Goal: Task Accomplishment & Management: Use online tool/utility

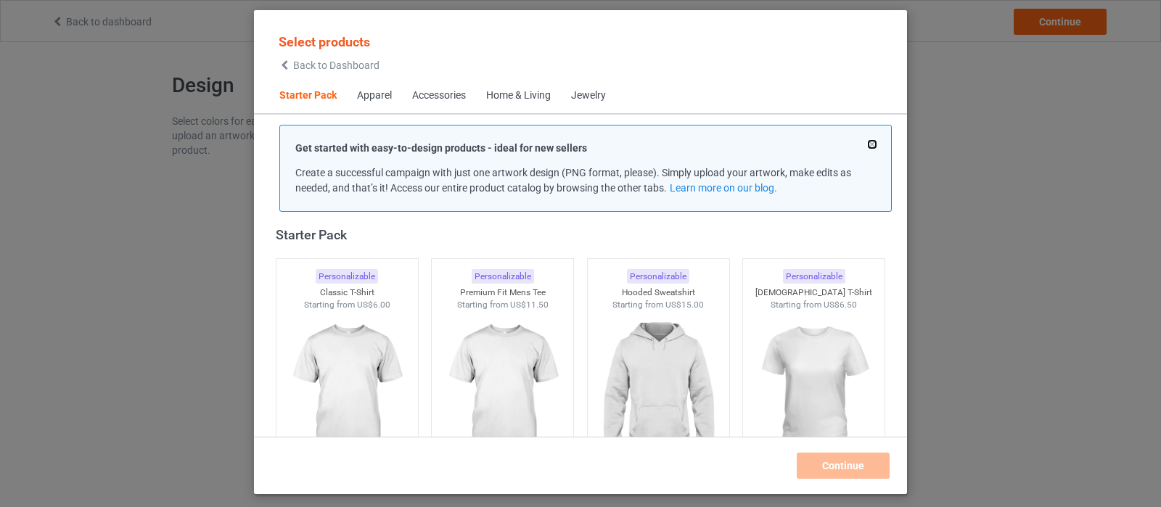
click at [871, 143] on button at bounding box center [871, 144] width 7 height 7
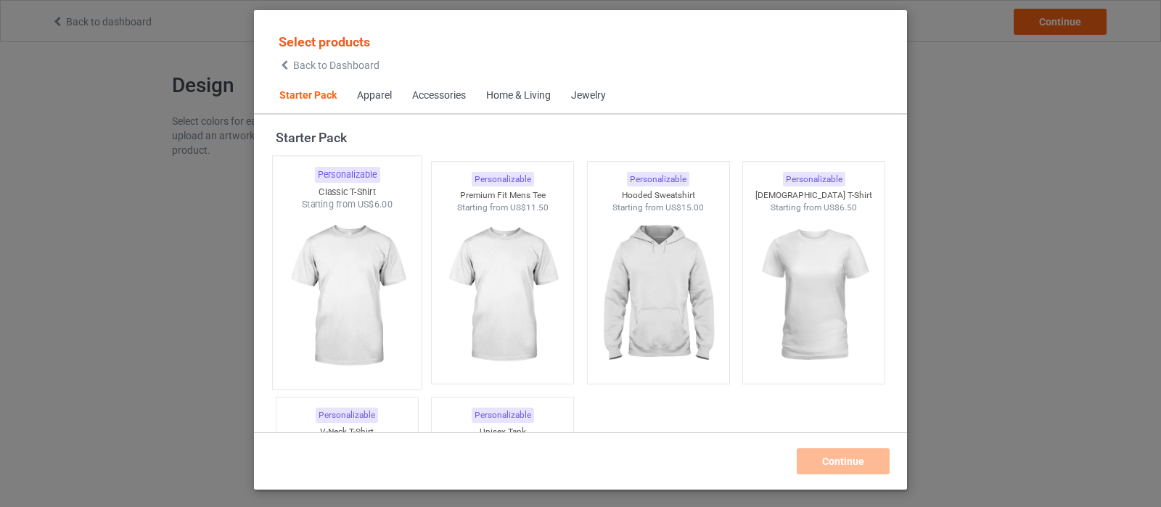
click at [374, 263] on img at bounding box center [347, 296] width 136 height 170
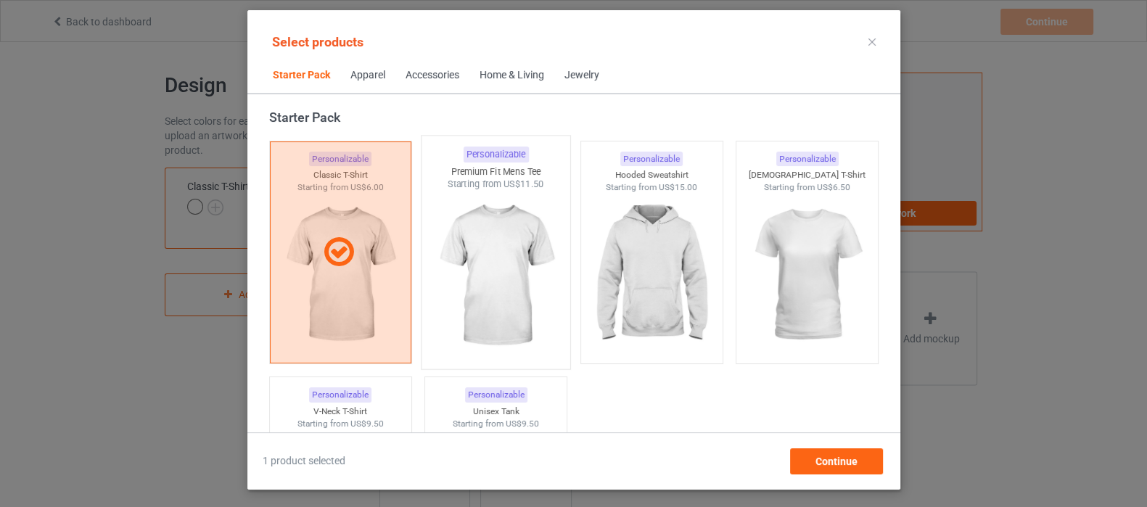
click at [511, 254] on img at bounding box center [495, 276] width 136 height 170
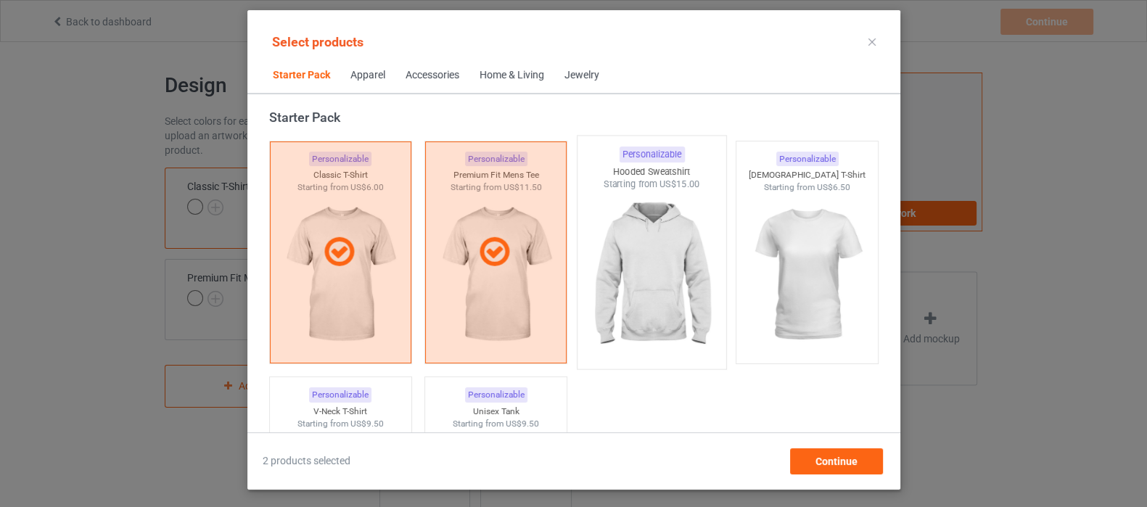
click at [620, 244] on img at bounding box center [651, 276] width 136 height 170
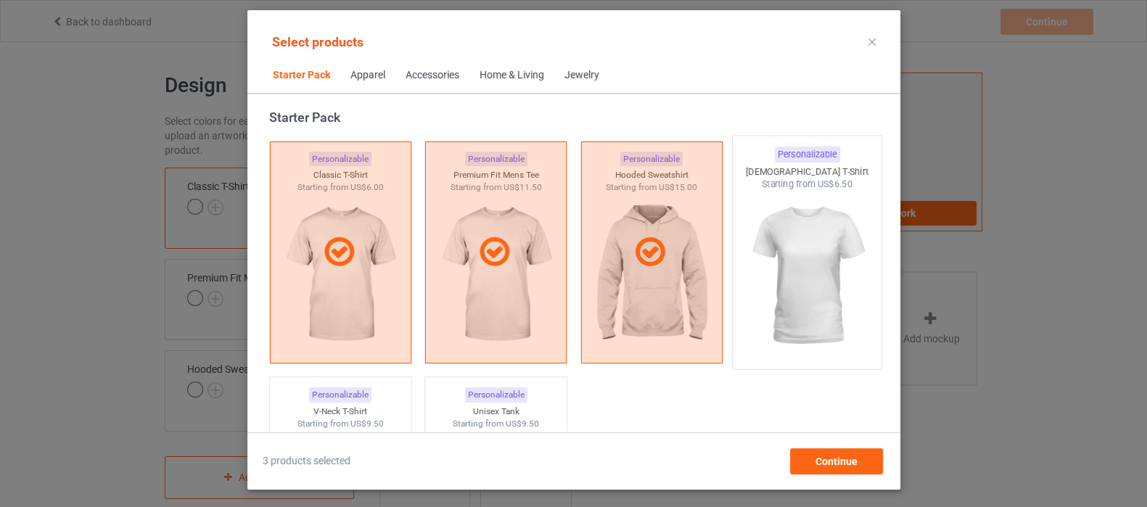
click at [797, 243] on img at bounding box center [807, 276] width 136 height 170
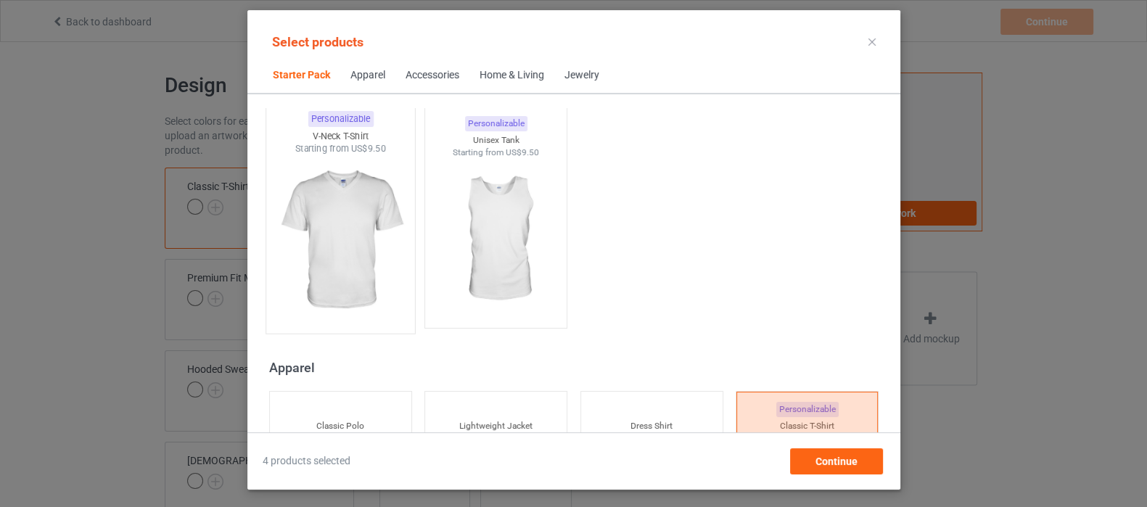
scroll to position [290, 0]
click at [366, 260] on img at bounding box center [340, 240] width 136 height 170
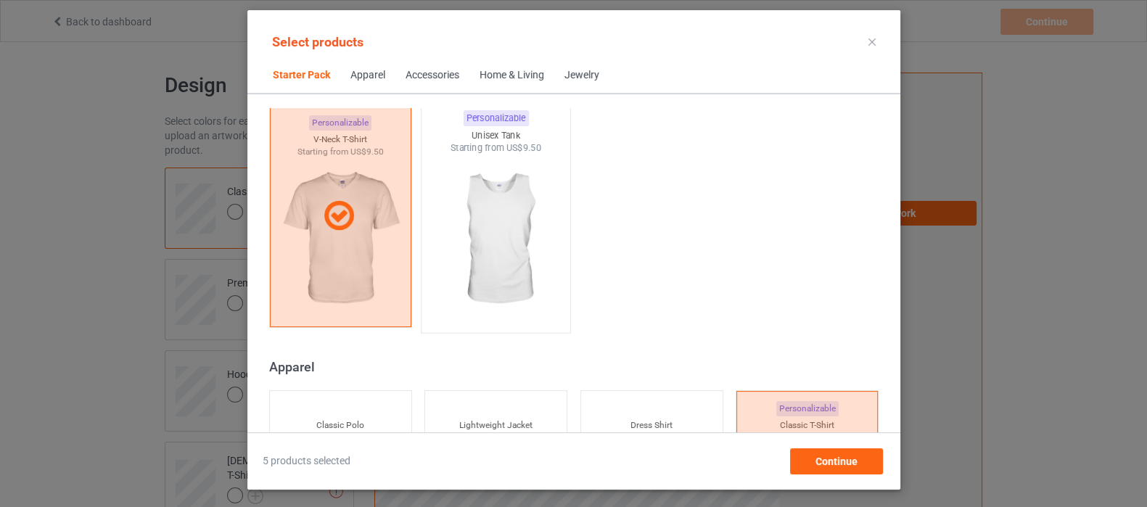
click at [485, 244] on img at bounding box center [495, 240] width 136 height 170
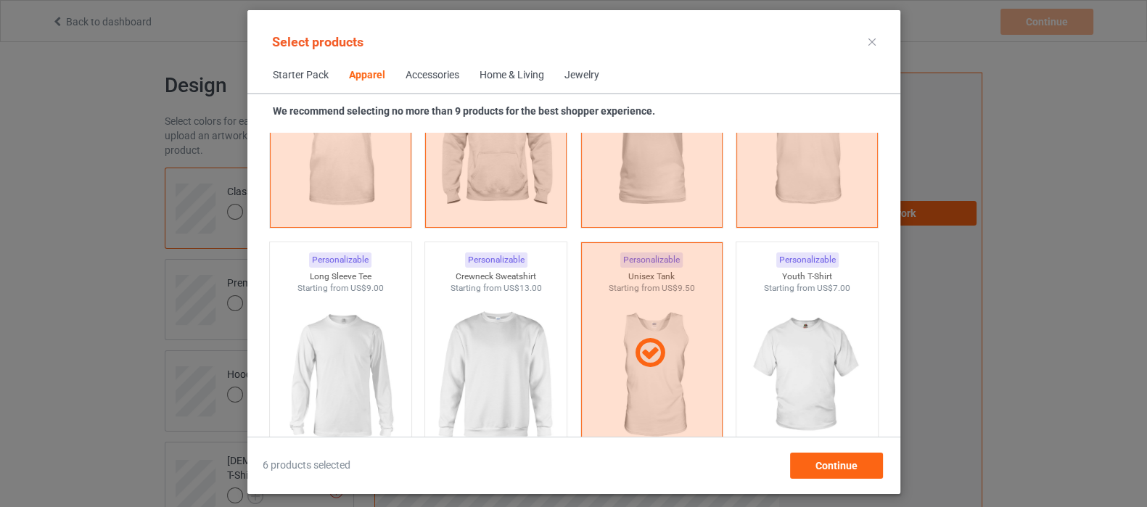
scroll to position [1106, 0]
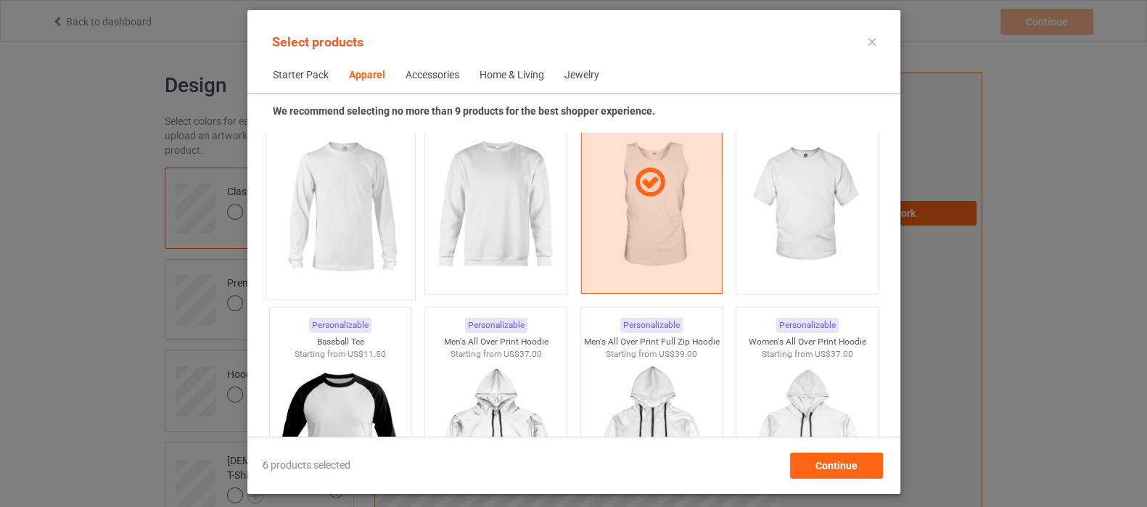
click at [359, 218] on img at bounding box center [340, 206] width 136 height 170
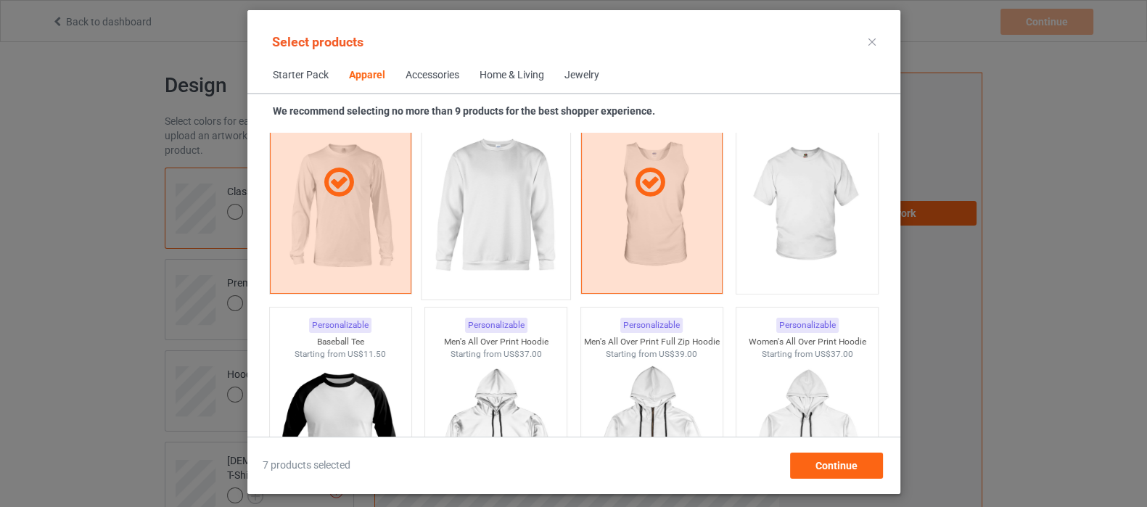
click at [479, 210] on img at bounding box center [495, 206] width 136 height 170
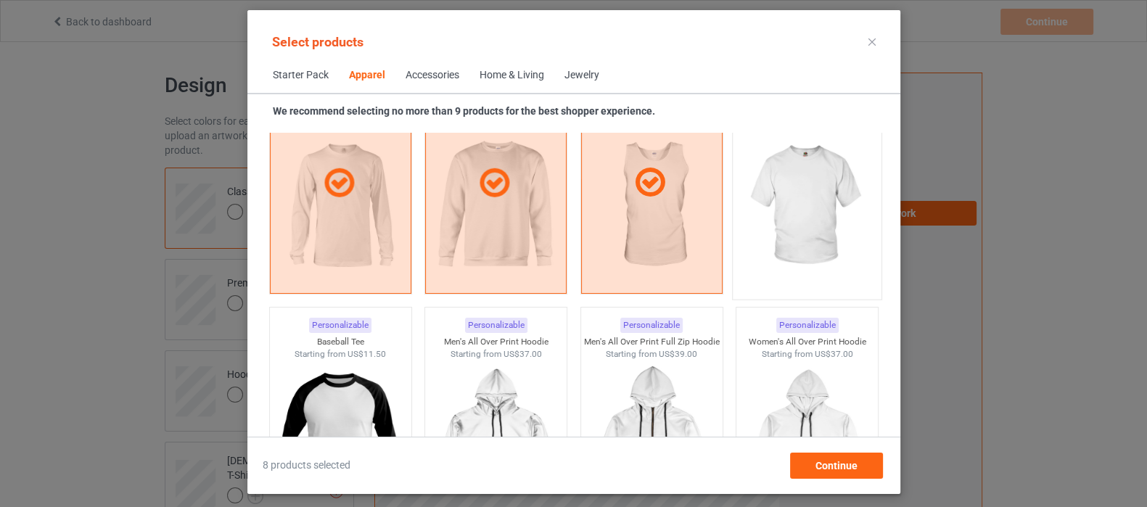
click at [741, 215] on img at bounding box center [807, 206] width 136 height 170
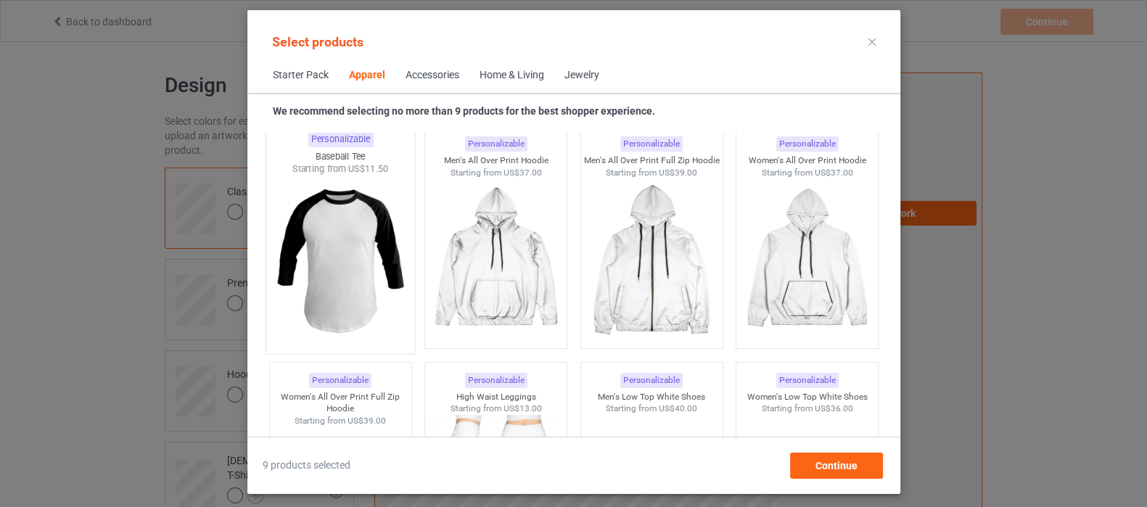
click at [374, 270] on img at bounding box center [340, 261] width 136 height 170
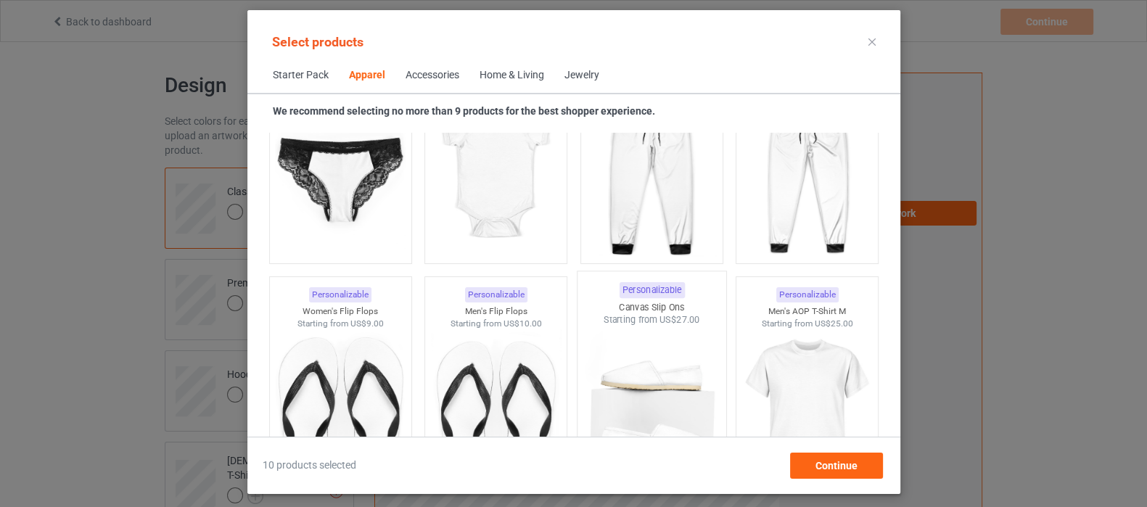
scroll to position [2285, 0]
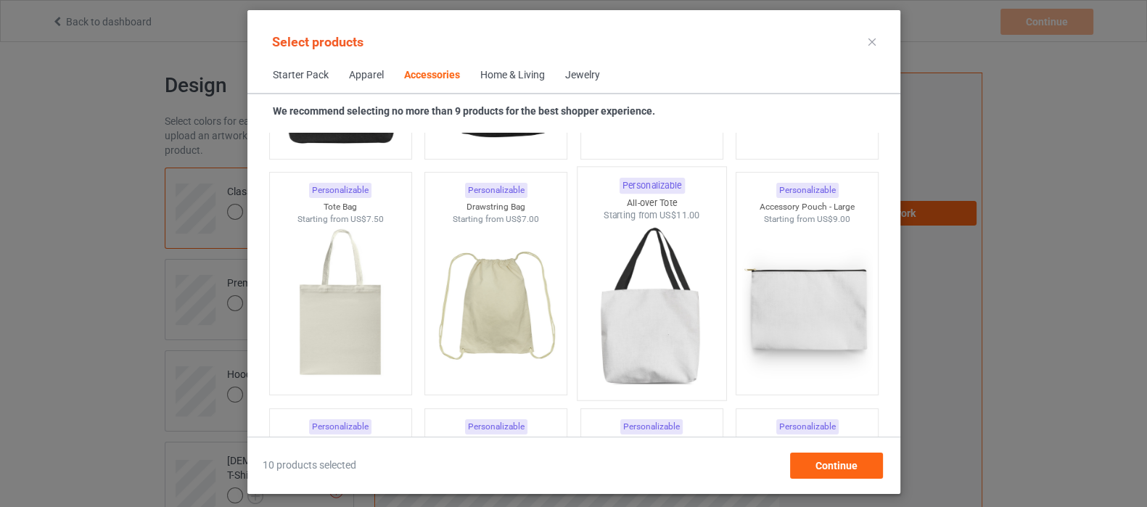
scroll to position [4462, 0]
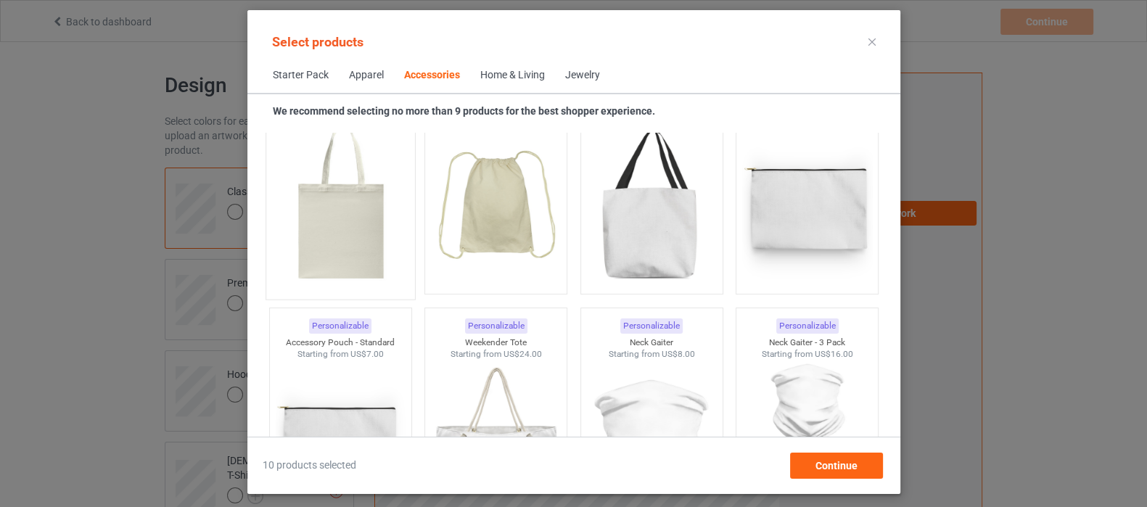
click at [334, 252] on img at bounding box center [340, 206] width 136 height 170
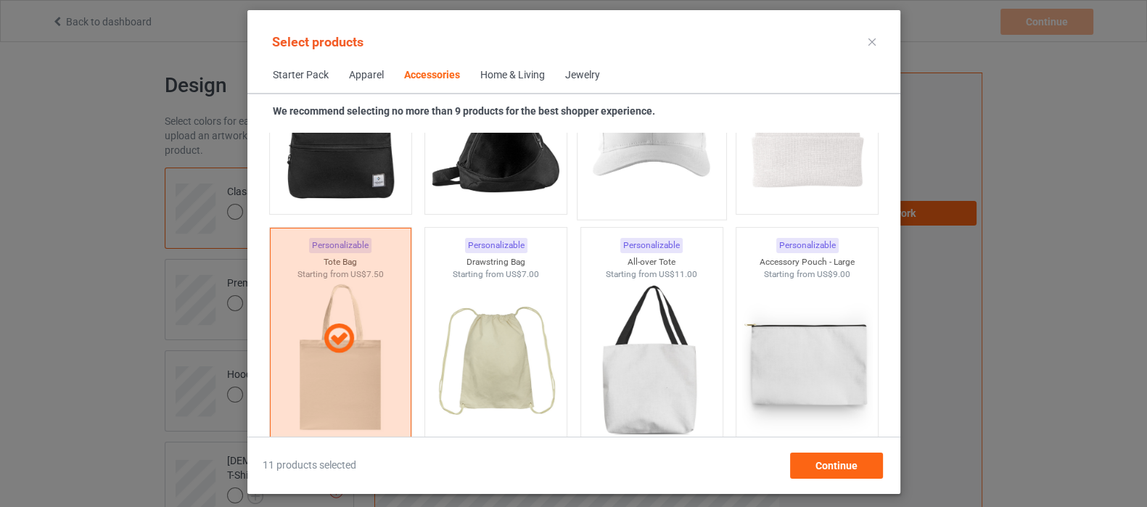
scroll to position [4371, 0]
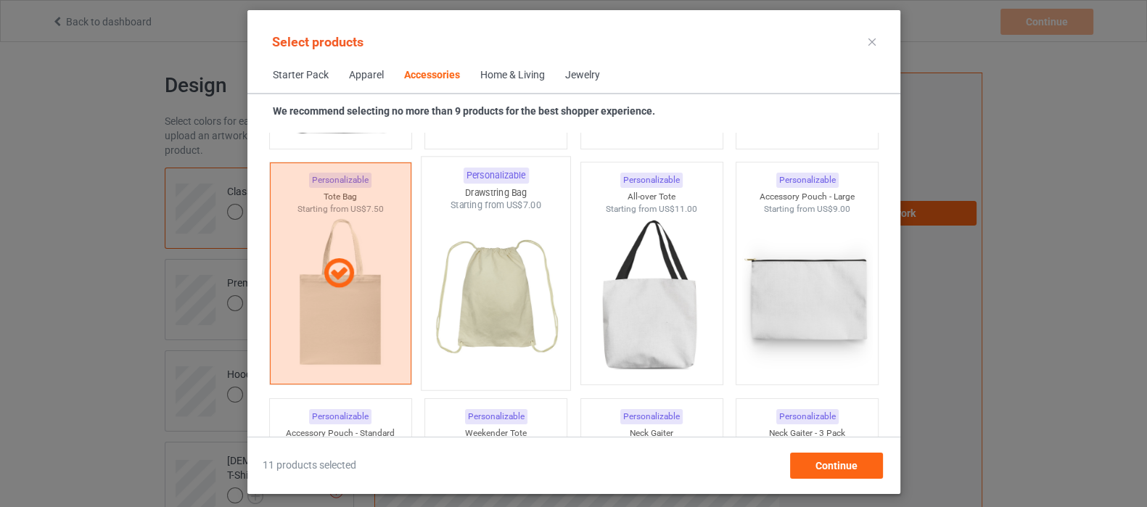
click at [490, 279] on img at bounding box center [495, 297] width 136 height 170
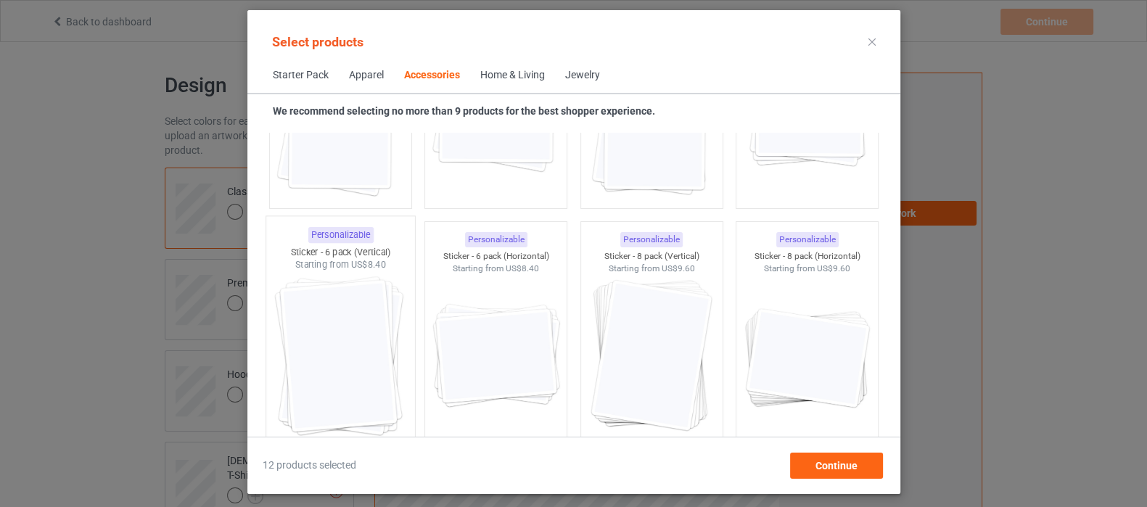
scroll to position [5368, 0]
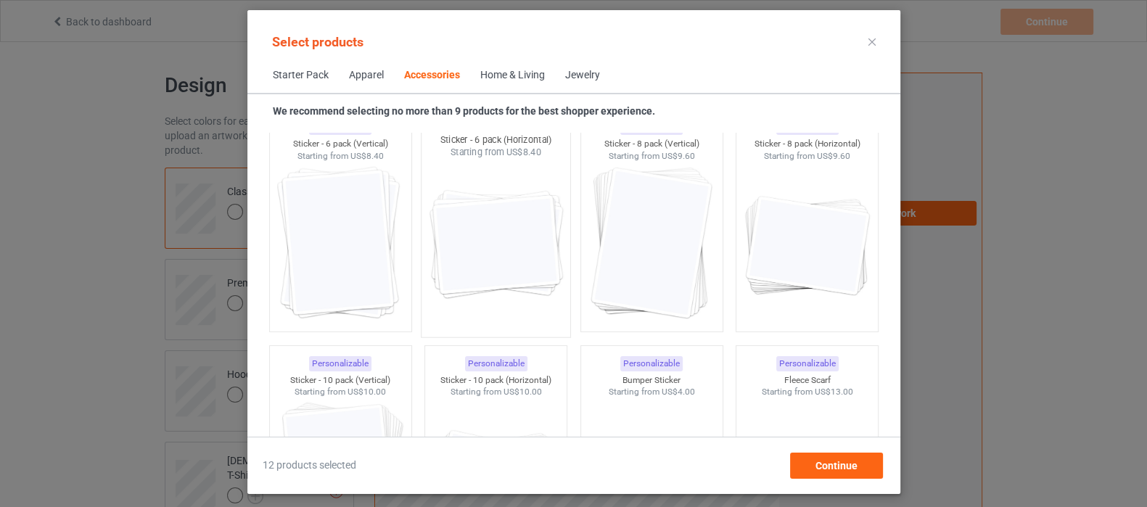
click at [488, 258] on img at bounding box center [495, 244] width 136 height 170
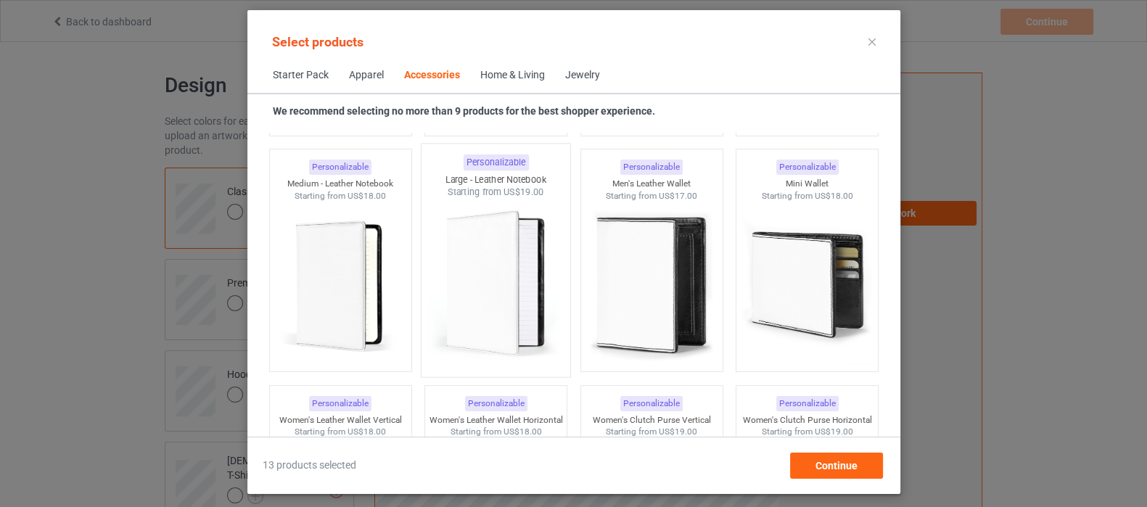
scroll to position [5822, 0]
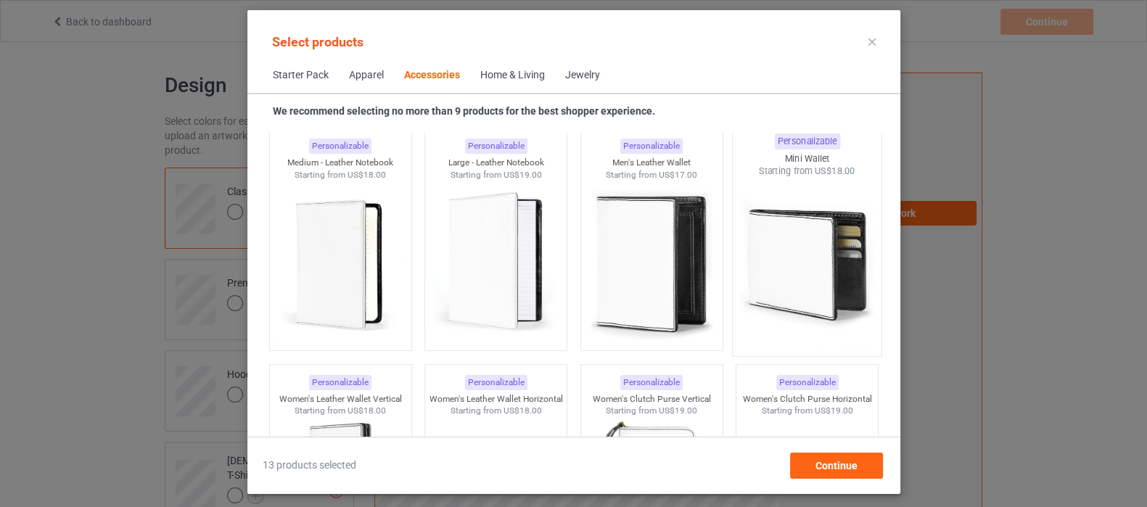
click at [805, 259] on img at bounding box center [807, 263] width 136 height 170
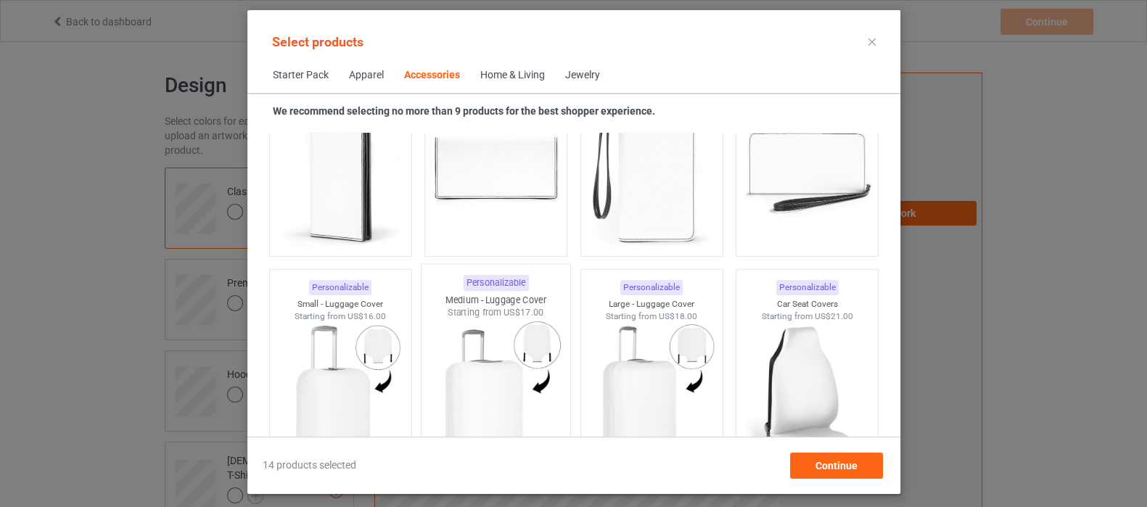
scroll to position [6275, 0]
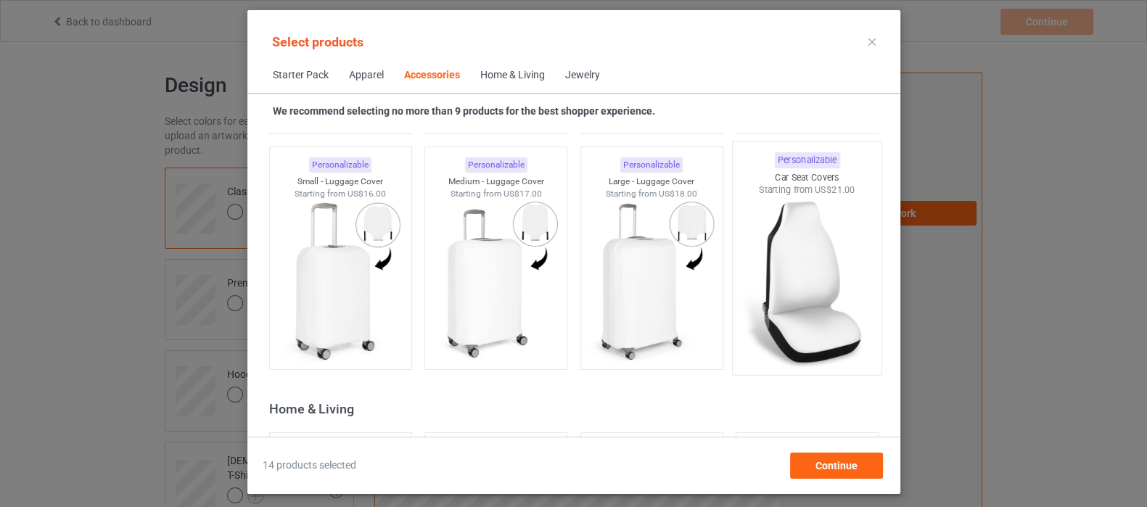
click at [768, 263] on img at bounding box center [807, 282] width 136 height 170
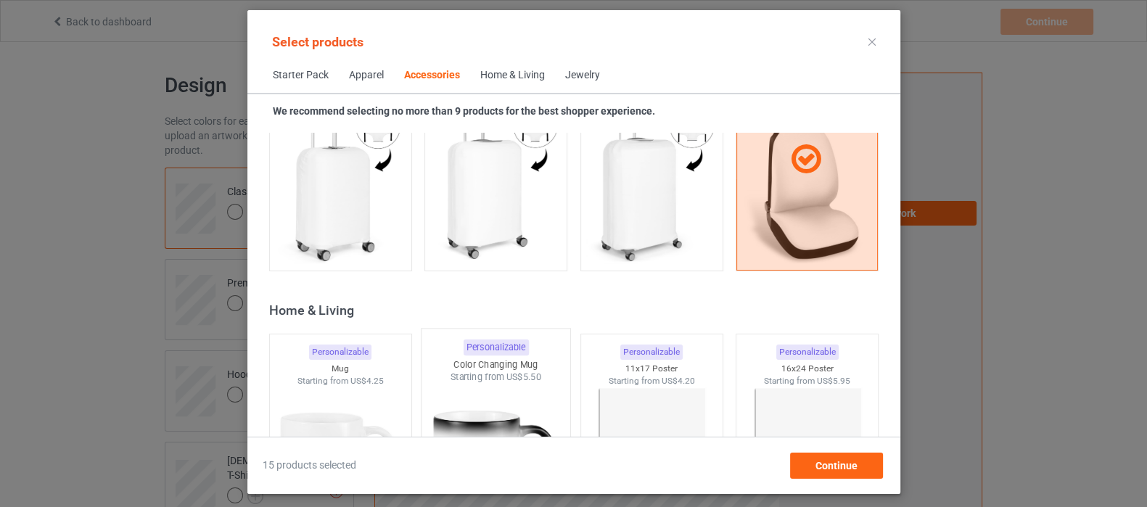
scroll to position [6457, 0]
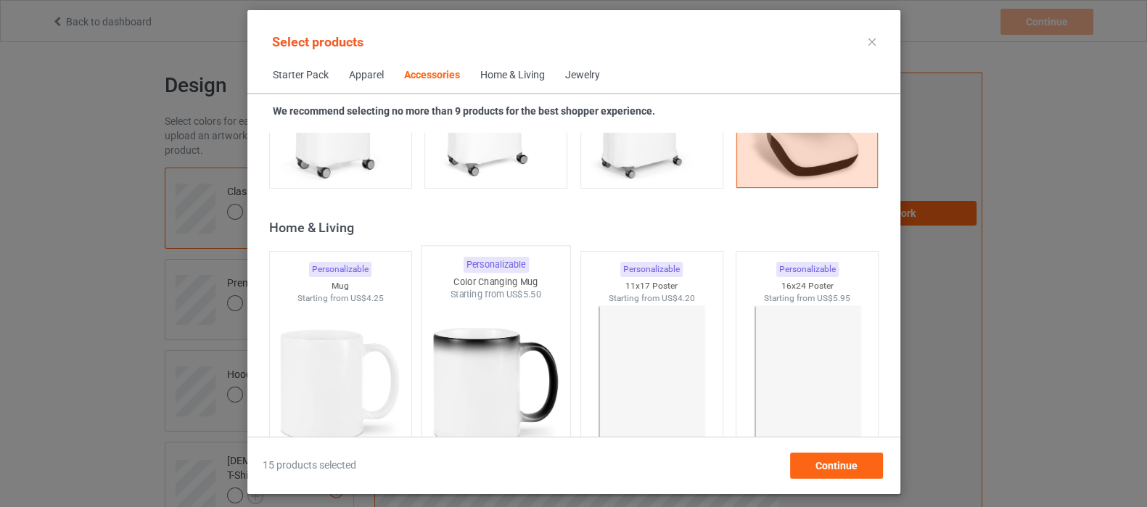
click at [470, 386] on img at bounding box center [495, 386] width 136 height 170
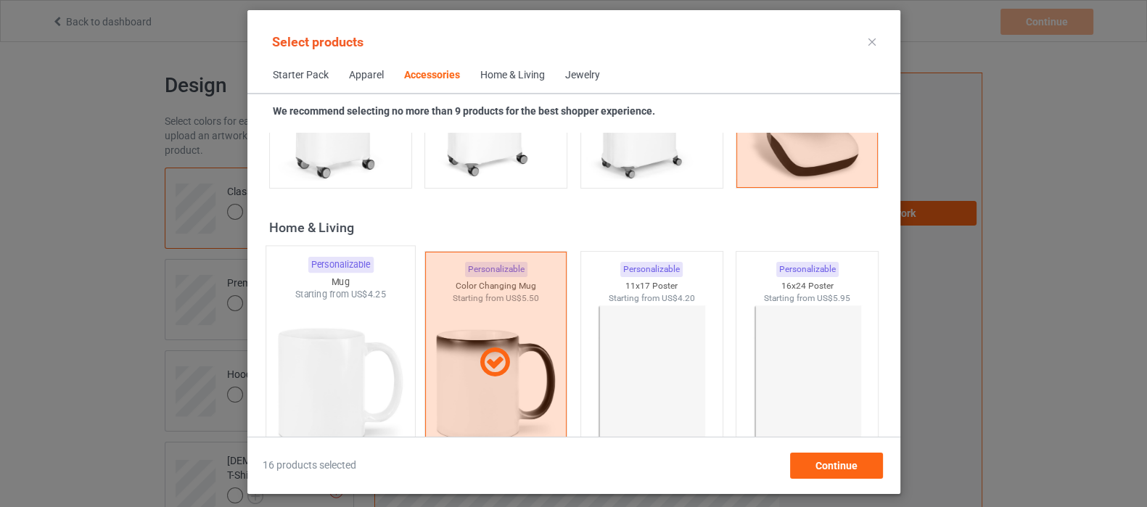
click at [316, 360] on img at bounding box center [340, 386] width 136 height 170
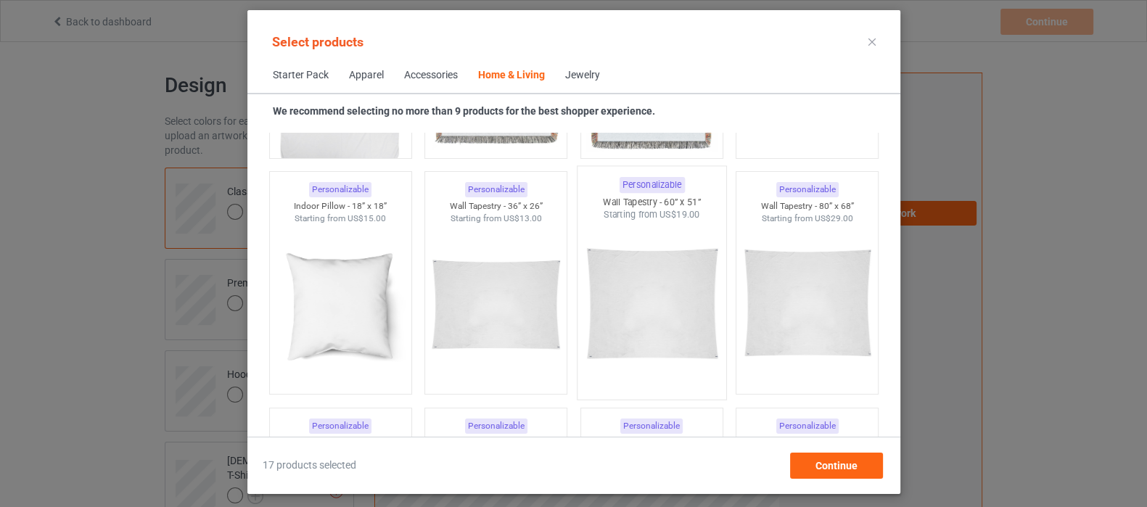
scroll to position [7454, 0]
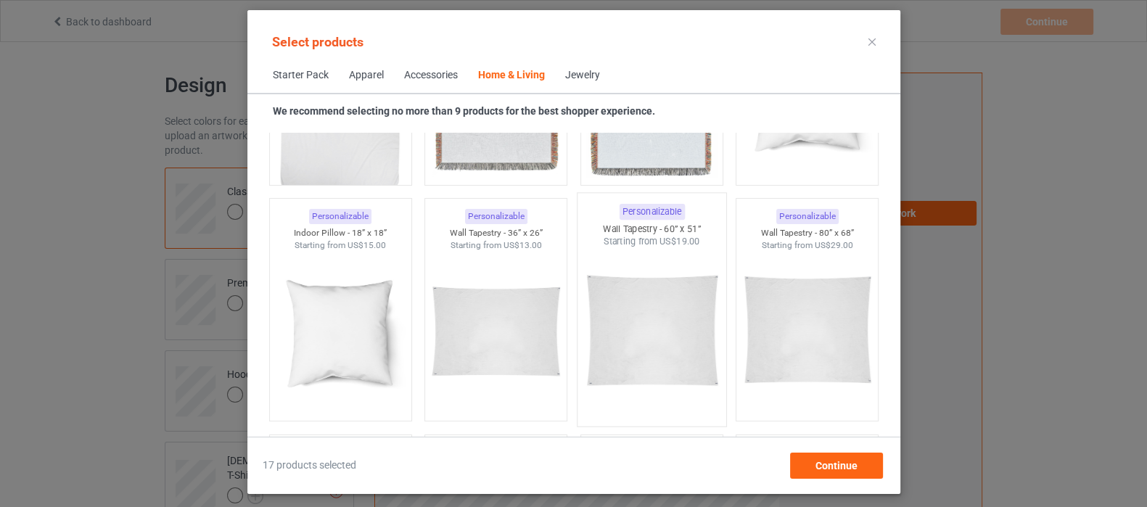
click at [657, 313] on img at bounding box center [651, 333] width 136 height 170
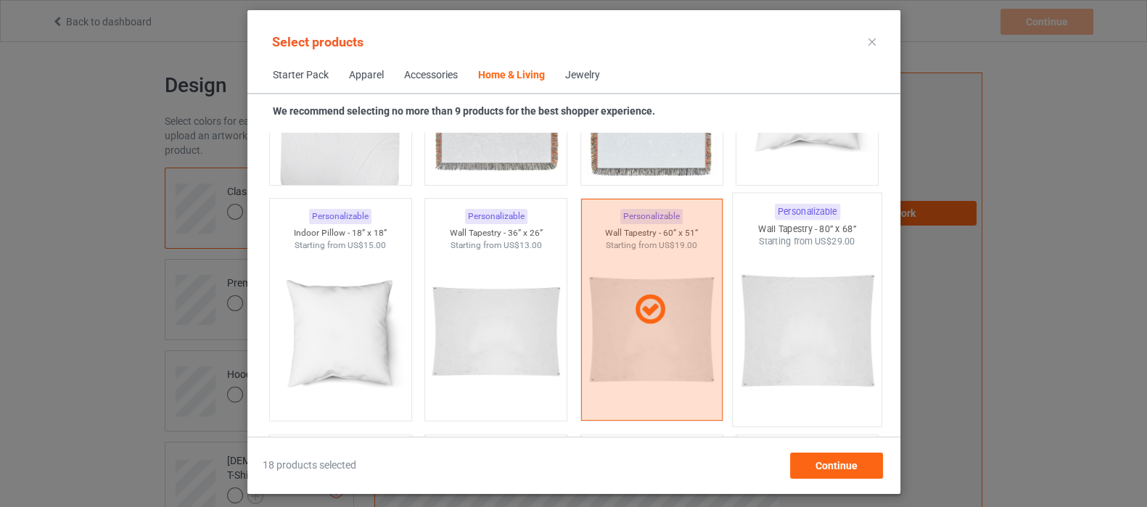
click at [797, 316] on img at bounding box center [807, 333] width 136 height 170
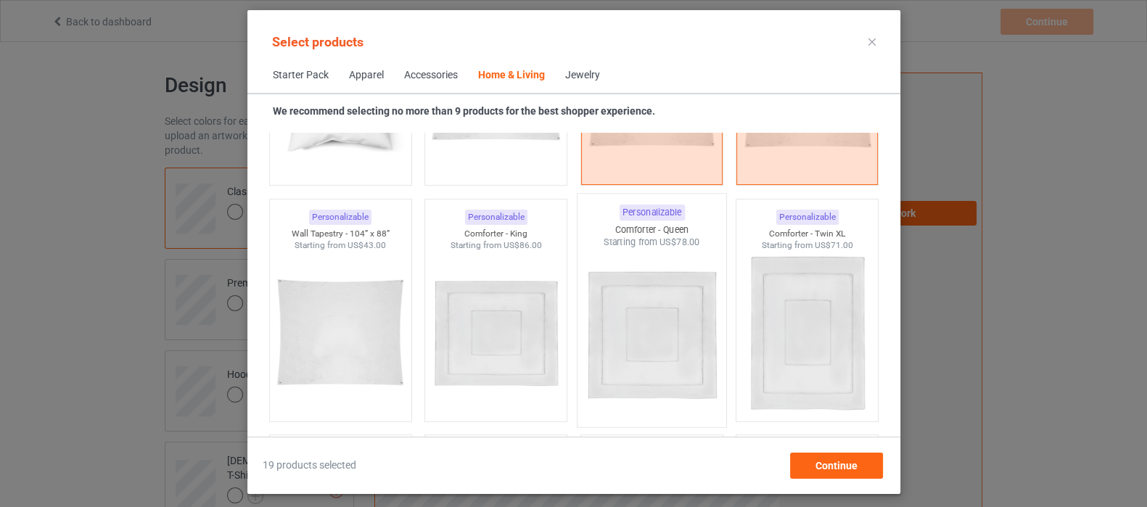
scroll to position [7726, 0]
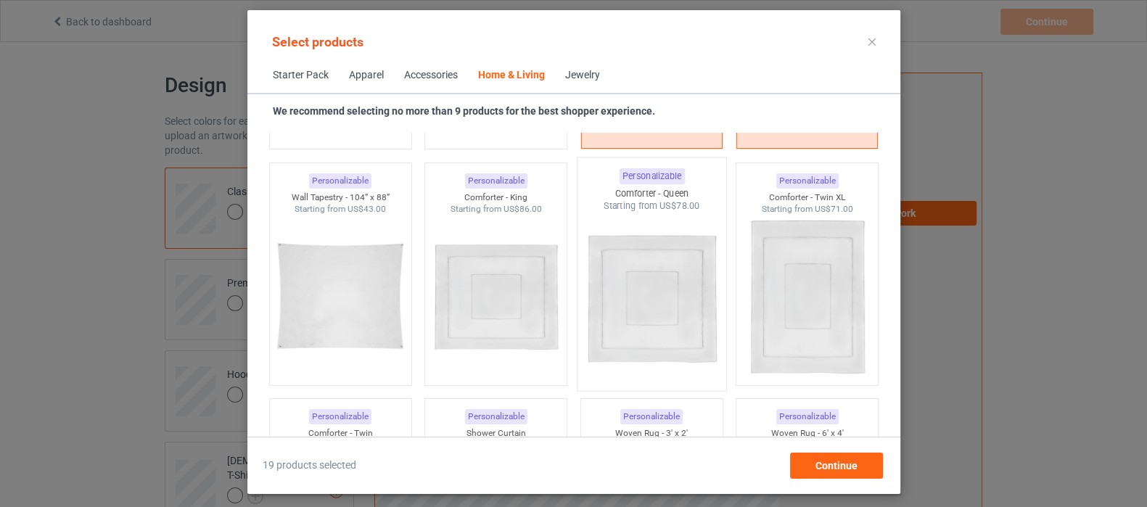
click at [657, 334] on img at bounding box center [651, 298] width 136 height 170
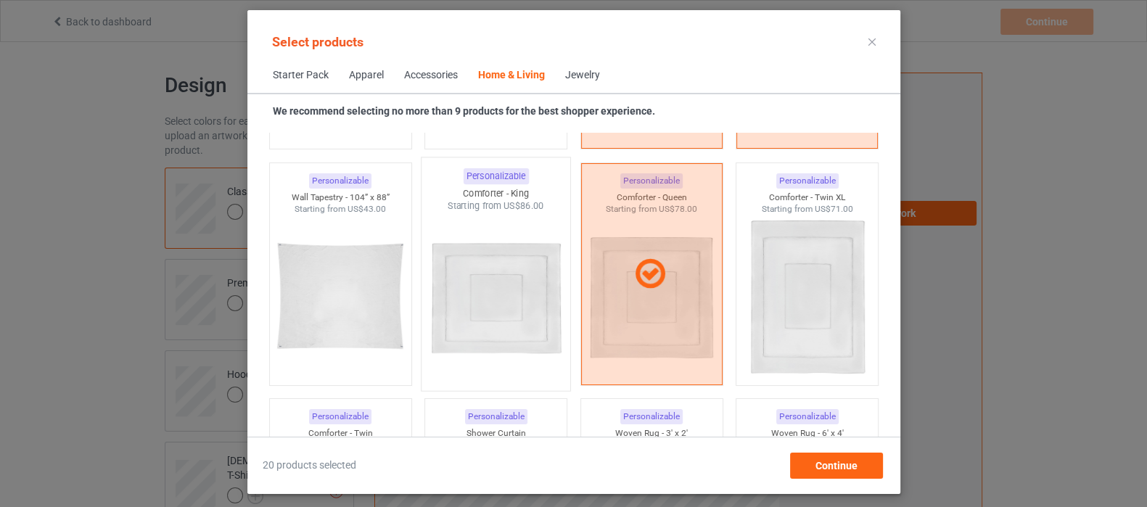
click at [502, 310] on img at bounding box center [495, 298] width 136 height 170
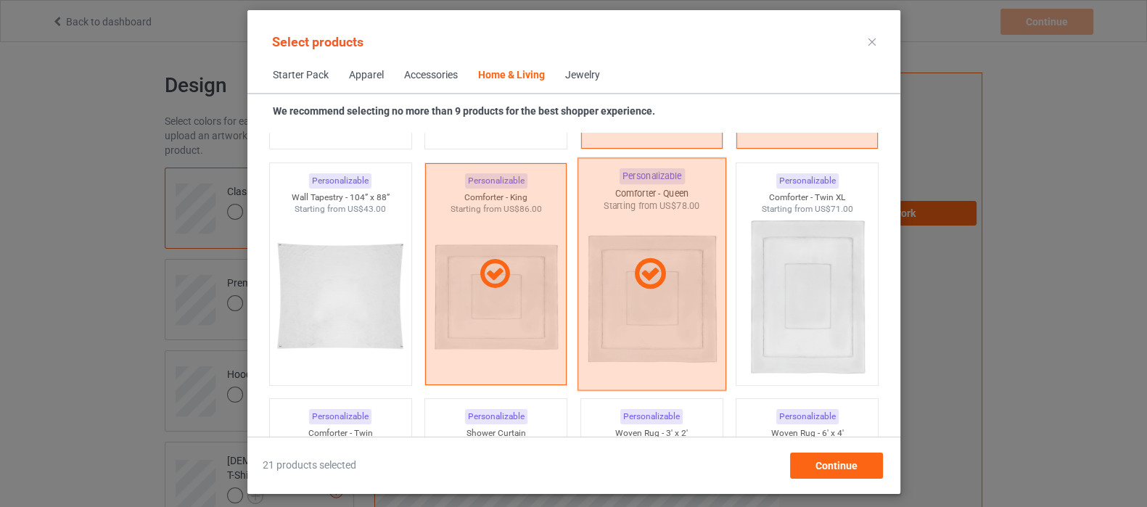
click at [617, 305] on div at bounding box center [651, 273] width 149 height 233
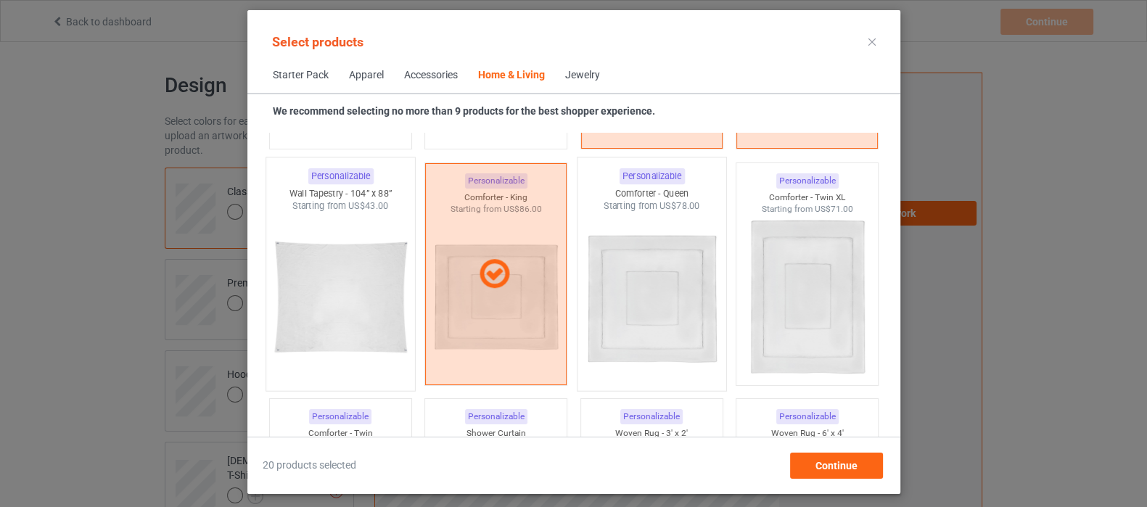
click at [371, 303] on img at bounding box center [340, 298] width 136 height 170
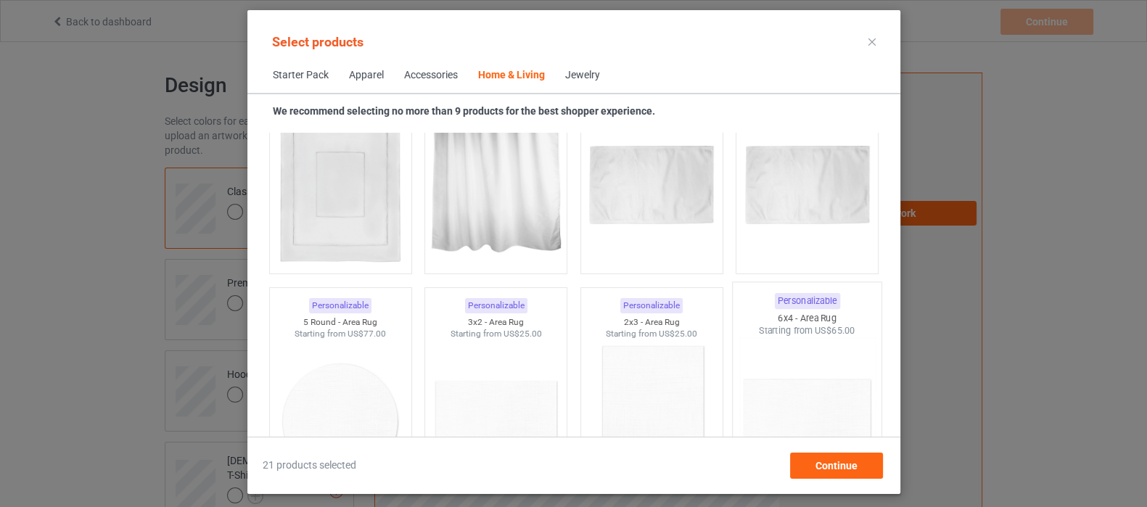
scroll to position [8180, 0]
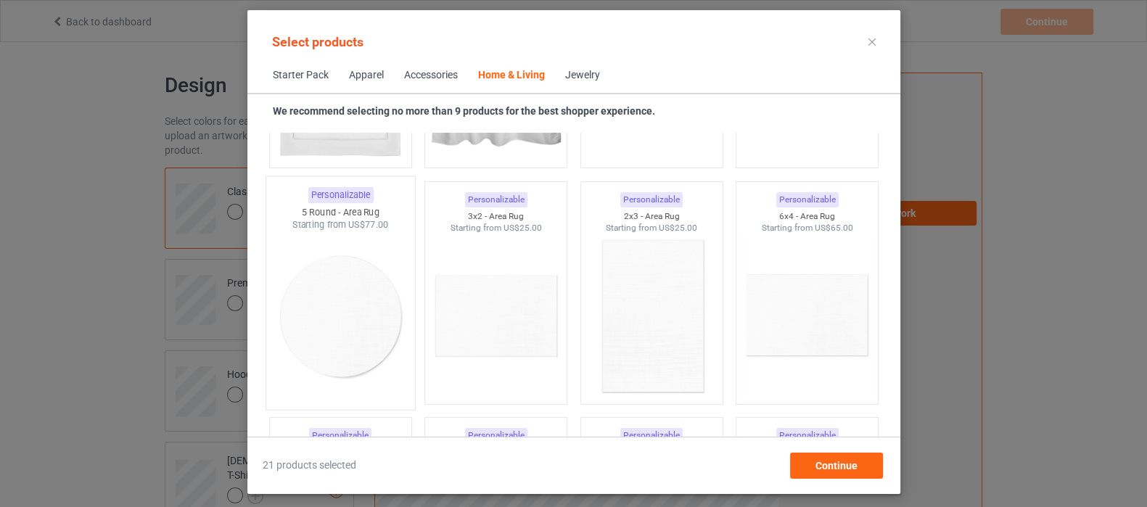
click at [358, 317] on img at bounding box center [340, 316] width 136 height 170
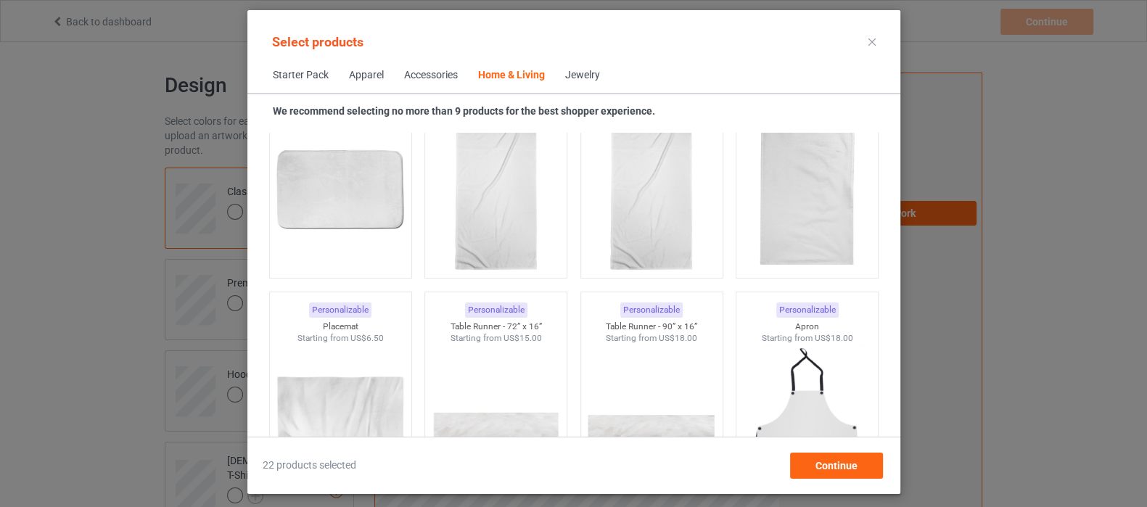
scroll to position [9177, 0]
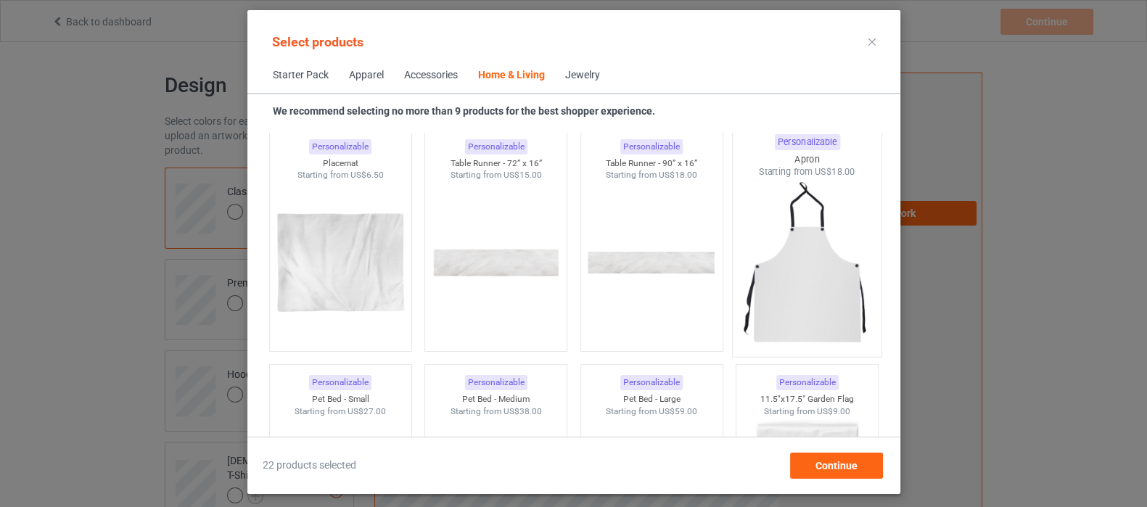
click at [817, 255] on img at bounding box center [807, 263] width 136 height 170
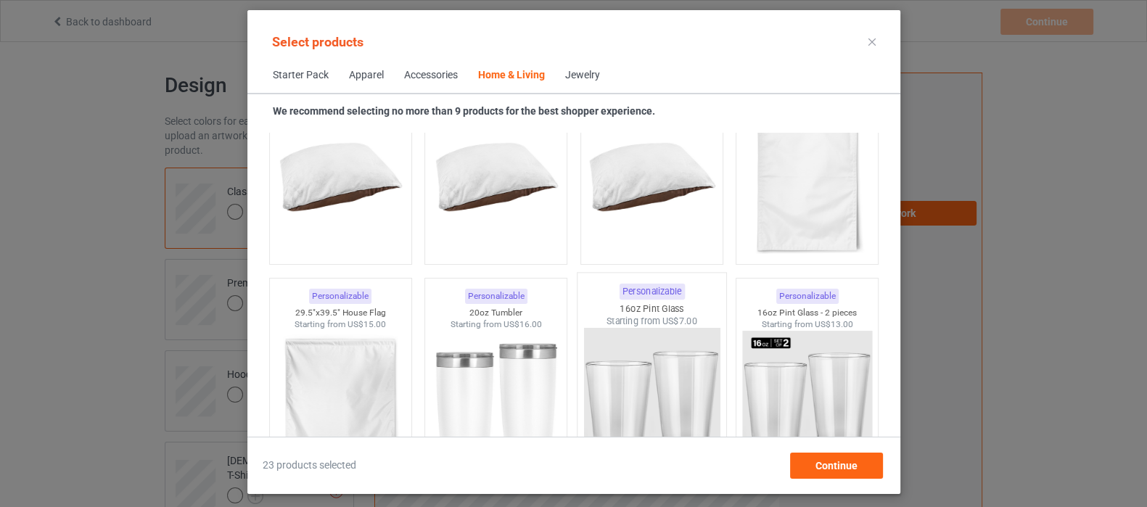
scroll to position [9540, 0]
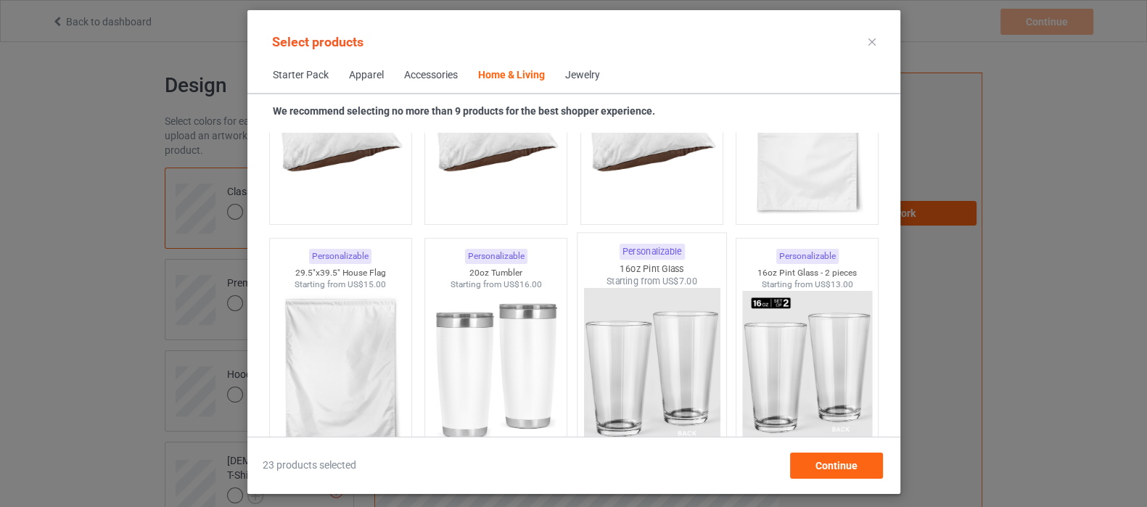
click at [601, 331] on img at bounding box center [651, 373] width 136 height 170
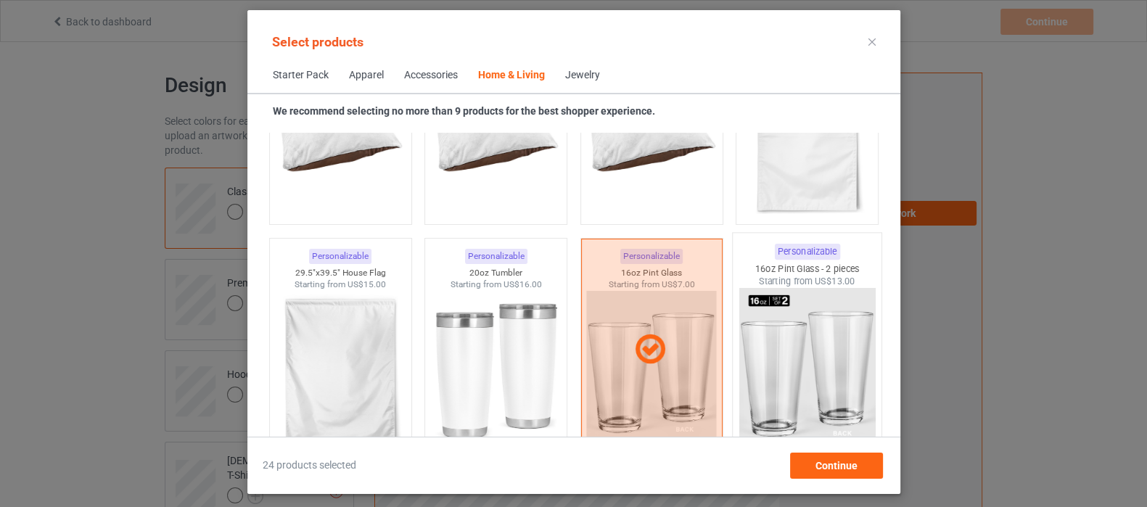
click at [786, 342] on img at bounding box center [807, 373] width 136 height 170
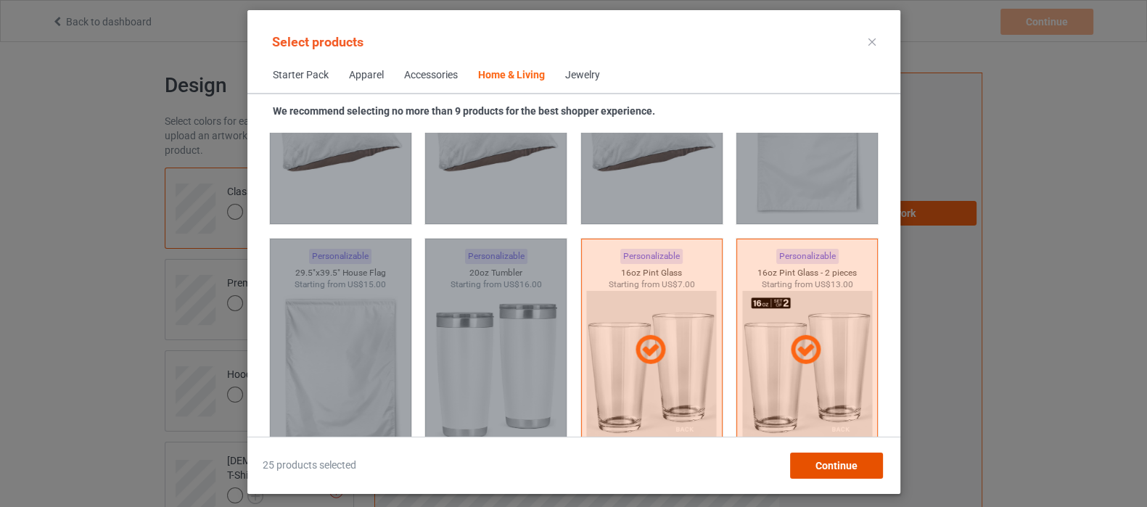
click at [828, 467] on span "Continue" at bounding box center [836, 466] width 42 height 12
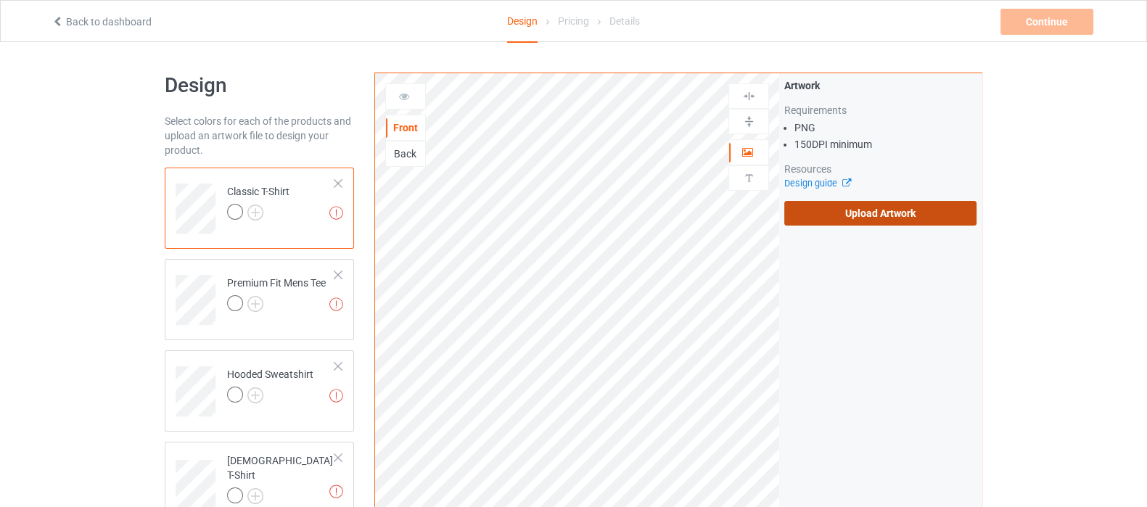
click at [807, 212] on label "Upload Artwork" at bounding box center [880, 213] width 192 height 25
click at [0, 0] on input "Upload Artwork" at bounding box center [0, 0] width 0 height 0
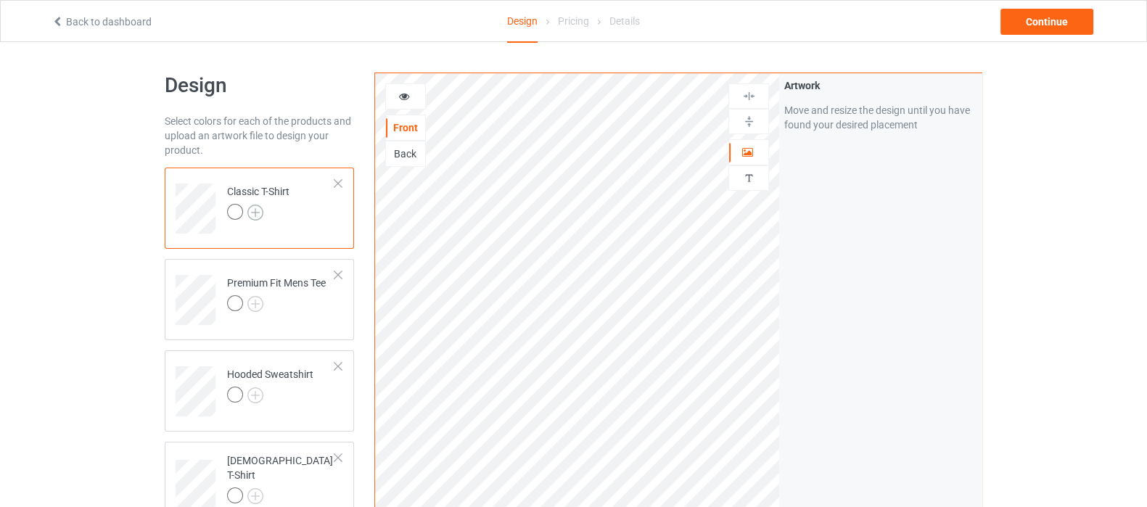
click at [259, 213] on img at bounding box center [255, 213] width 16 height 16
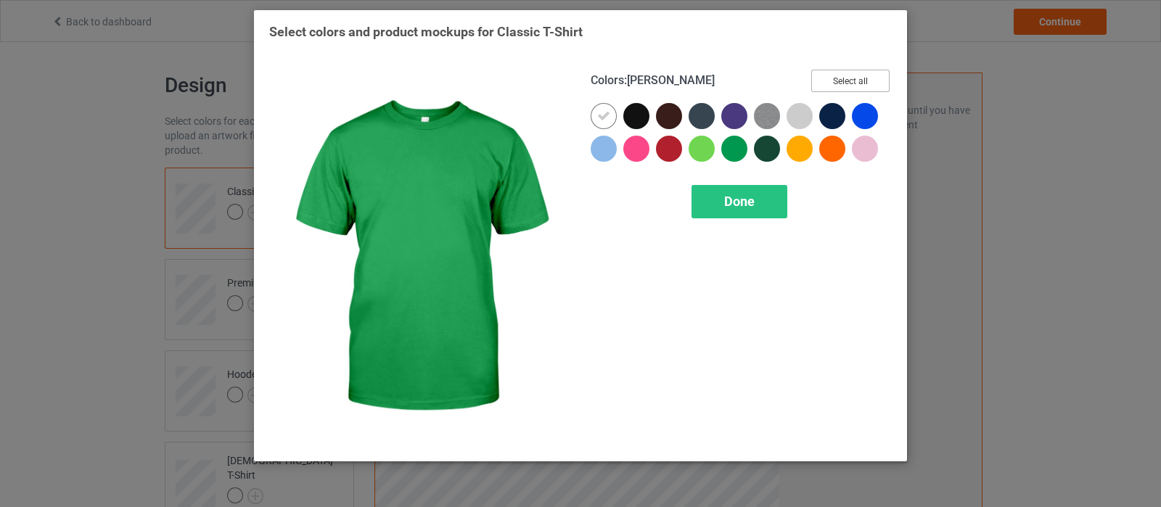
click at [852, 81] on button "Select all" at bounding box center [850, 81] width 78 height 22
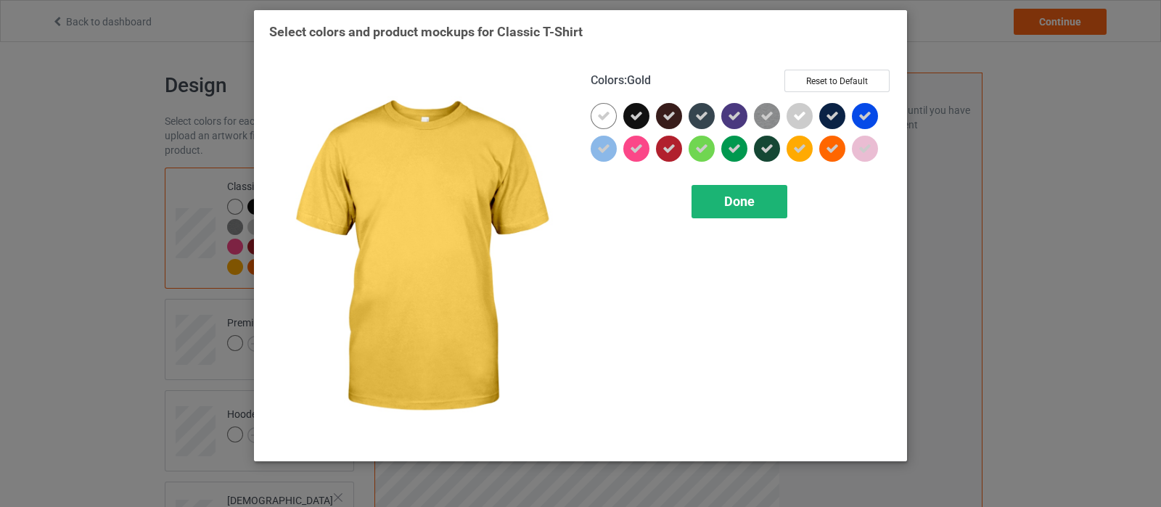
click at [760, 201] on div "Done" at bounding box center [739, 201] width 96 height 33
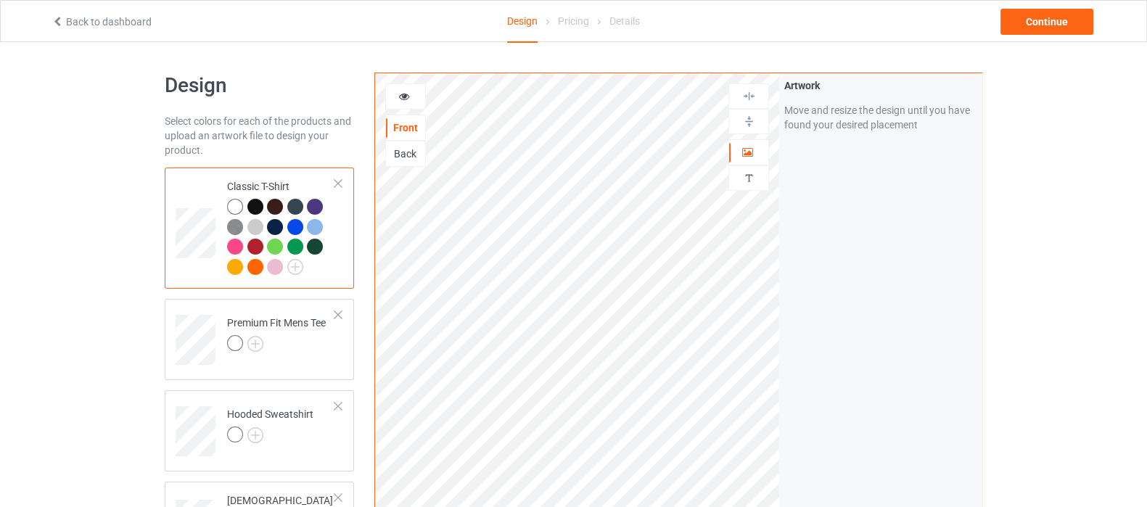
click at [404, 93] on icon at bounding box center [404, 94] width 12 height 10
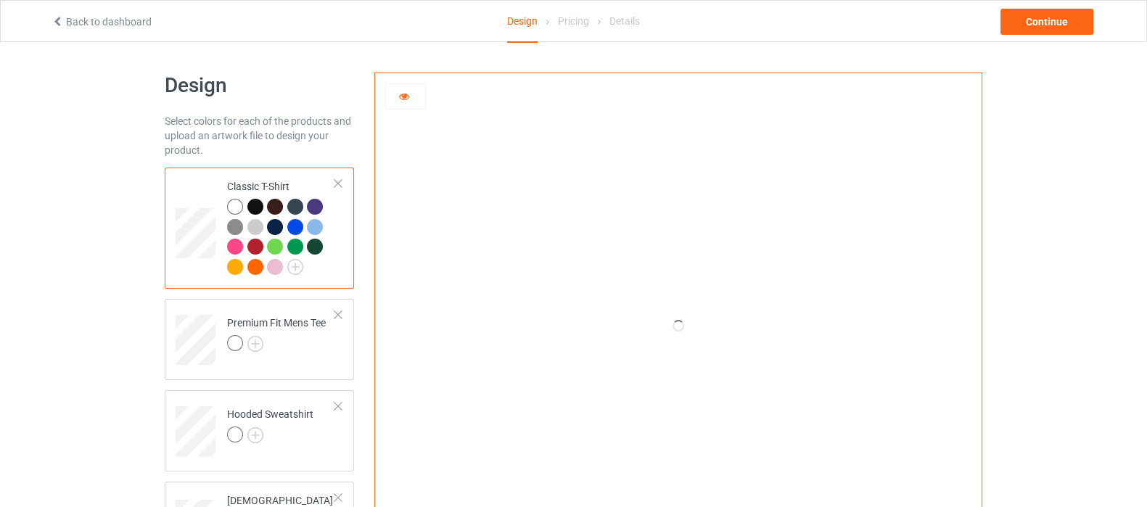
click at [404, 99] on icon at bounding box center [404, 94] width 12 height 10
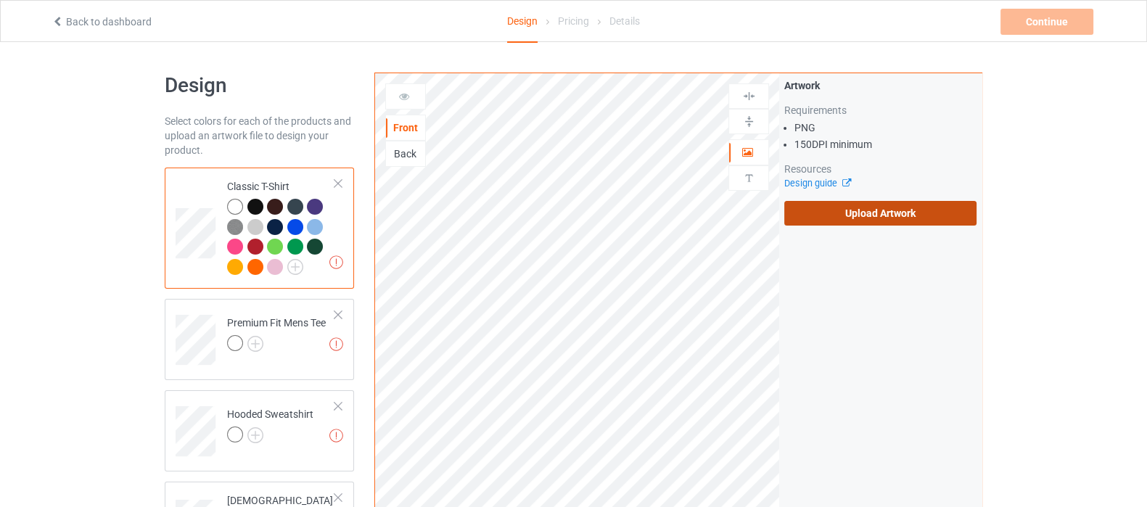
click at [887, 214] on label "Upload Artwork" at bounding box center [880, 213] width 192 height 25
click at [0, 0] on input "Upload Artwork" at bounding box center [0, 0] width 0 height 0
click at [839, 213] on label "Upload Artwork" at bounding box center [880, 213] width 192 height 25
click at [0, 0] on input "Upload Artwork" at bounding box center [0, 0] width 0 height 0
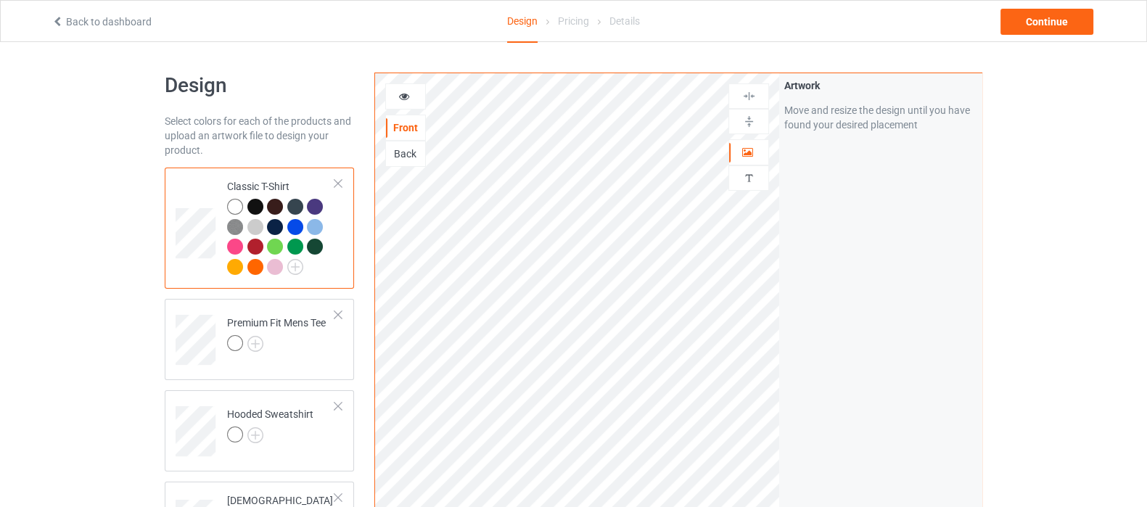
click at [410, 94] on div at bounding box center [405, 96] width 39 height 15
